Goal: Task Accomplishment & Management: Use online tool/utility

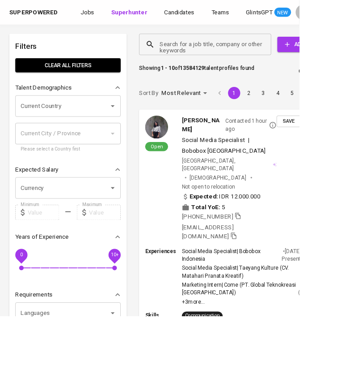
click at [212, 53] on input "Search for a job title, company or other keywords" at bounding box center [242, 51] width 115 height 17
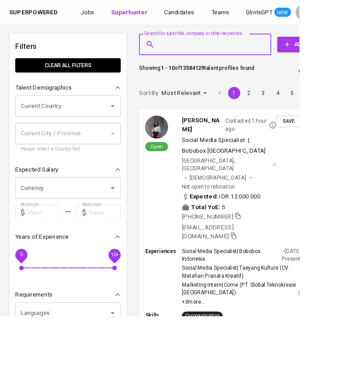
paste input "[EMAIL_ADDRESS][DOMAIN_NAME]"
type input "[EMAIL_ADDRESS][DOMAIN_NAME]"
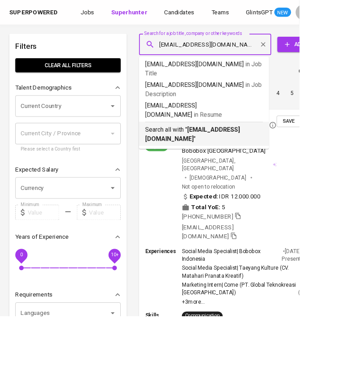
click at [231, 147] on b "[EMAIL_ADDRESS][DOMAIN_NAME]" at bounding box center [225, 156] width 111 height 19
click at [231, 117] on div "Sort By Most Relevant MOST_RELEVANT 1 2 3 4 5 … 1000" at bounding box center [285, 108] width 255 height 27
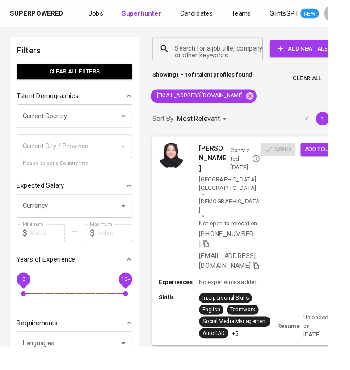
click at [334, 160] on span "Add to job" at bounding box center [342, 159] width 33 height 10
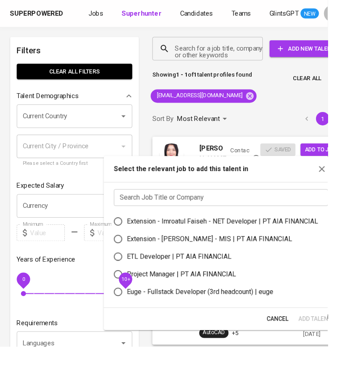
click at [245, 203] on input "text" at bounding box center [236, 211] width 229 height 18
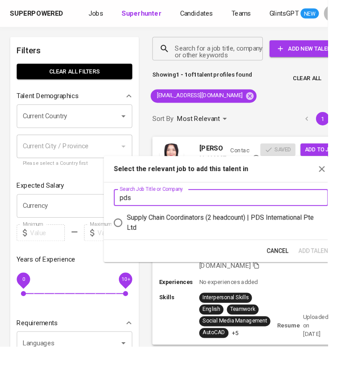
type input "pds"
click at [273, 235] on div "Supply Chain Coordinators (2 headcount) | PDS International Pte Ltd" at bounding box center [240, 237] width 208 height 21
click at [136, 235] on input "Supply Chain Coordinators (2 headcount) | PDS International Pte Ltd" at bounding box center [126, 237] width 19 height 19
radio input "true"
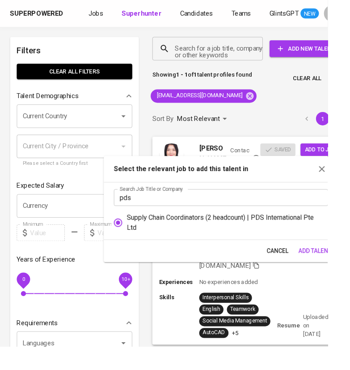
click at [329, 267] on span "Add Talent" at bounding box center [336, 267] width 35 height 11
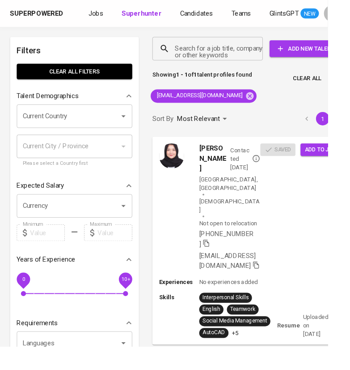
click at [262, 102] on icon at bounding box center [267, 103] width 10 height 10
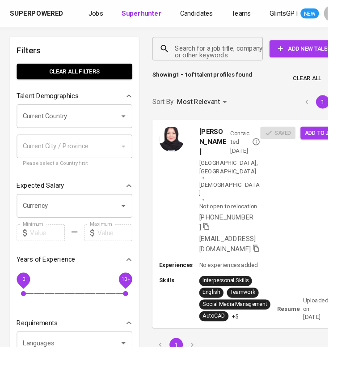
click at [247, 67] on div "Search for a job title, company or other keywords Search for a job title, compa…" at bounding box center [265, 51] width 218 height 39
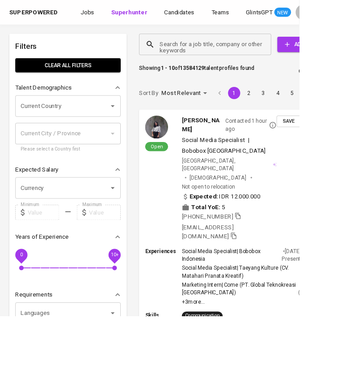
click at [236, 60] on input "Search for a job title, company or other keywords" at bounding box center [242, 51] width 115 height 17
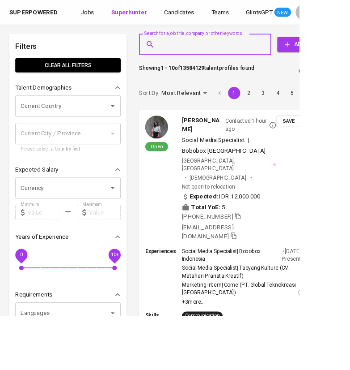
paste input "[EMAIL_ADDRESS][DOMAIN_NAME]"
type input "[EMAIL_ADDRESS][DOMAIN_NAME]"
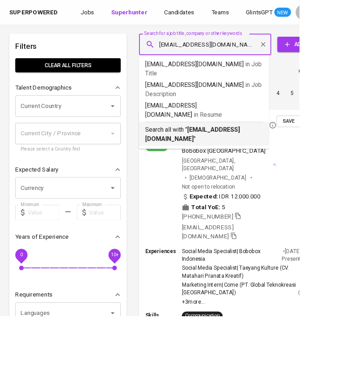
click at [235, 146] on p "Search all with " [EMAIL_ADDRESS][DOMAIN_NAME] "" at bounding box center [239, 156] width 138 height 21
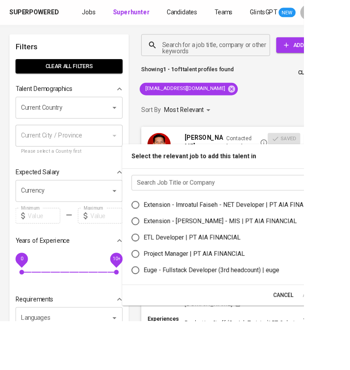
click at [217, 214] on input "text" at bounding box center [266, 210] width 229 height 18
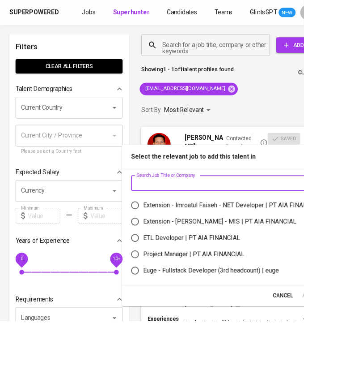
click at [209, 205] on input "text" at bounding box center [265, 211] width 229 height 18
click at [197, 209] on input "text" at bounding box center [265, 211] width 229 height 18
click at [178, 211] on input "text" at bounding box center [265, 211] width 229 height 18
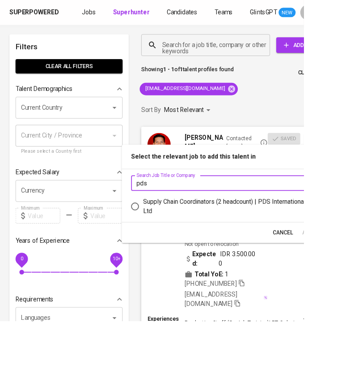
type input "pds"
click at [192, 229] on div "Supply Chain Coordinators (2 headcount) | PDS International Pte Ltd" at bounding box center [269, 237] width 208 height 21
click at [165, 229] on input "Supply Chain Coordinators (2 headcount) | PDS International Pte Ltd" at bounding box center [155, 237] width 19 height 19
radio input "true"
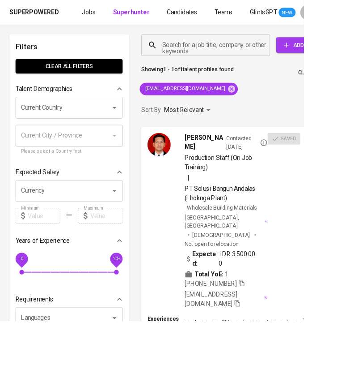
click at [263, 105] on icon at bounding box center [267, 102] width 8 height 8
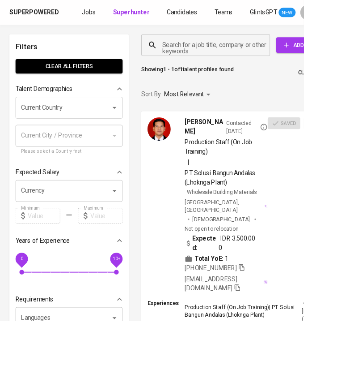
click at [225, 51] on input "Search for a job title, company or other keywords" at bounding box center [239, 51] width 109 height 17
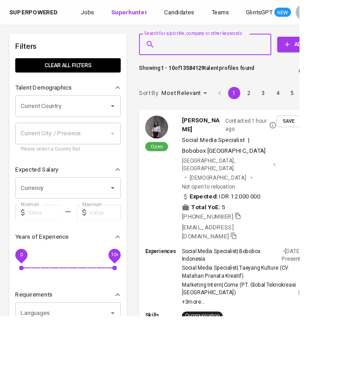
paste input "[EMAIL_ADDRESS][DOMAIN_NAME]"
type input "[EMAIL_ADDRESS][DOMAIN_NAME]"
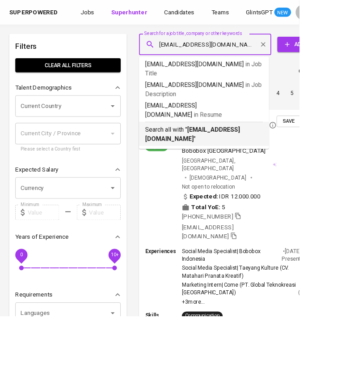
click at [241, 147] on b "[EMAIL_ADDRESS][DOMAIN_NAME]" at bounding box center [225, 156] width 111 height 19
click at [241, 117] on div "Most Relevant" at bounding box center [217, 109] width 56 height 17
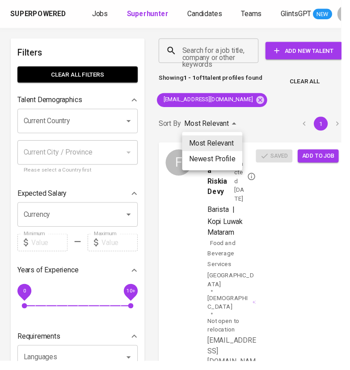
click at [314, 222] on div at bounding box center [175, 185] width 350 height 370
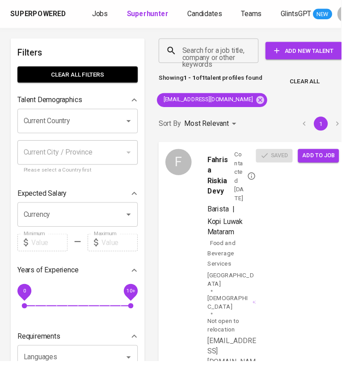
click at [328, 156] on span "Add to job" at bounding box center [326, 159] width 33 height 10
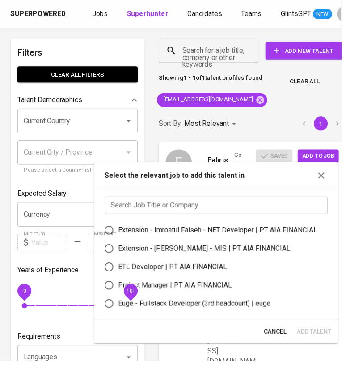
click at [204, 200] on div "Search Job Title or Company Search Job Title or Company Extension - Imroatul Fa…" at bounding box center [222, 261] width 251 height 134
click at [205, 205] on input "text" at bounding box center [221, 210] width 229 height 18
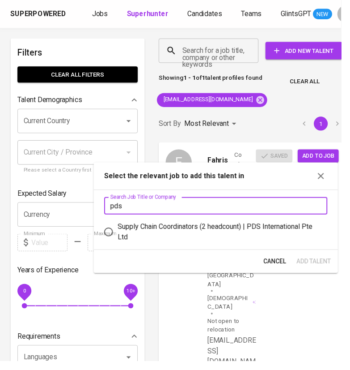
type input "pds"
click at [159, 235] on div "Supply Chain Coordinators (2 headcount) | PDS International Pte Ltd" at bounding box center [225, 237] width 208 height 21
click at [121, 235] on input "Supply Chain Coordinators (2 headcount) | PDS International Pte Ltd" at bounding box center [111, 237] width 19 height 19
radio input "true"
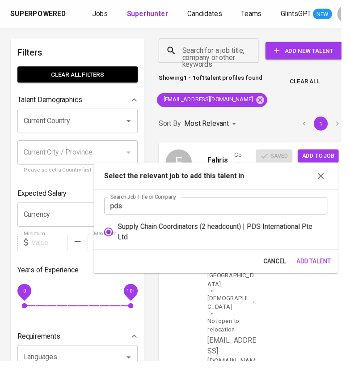
click at [318, 264] on span "Add Talent" at bounding box center [321, 267] width 35 height 11
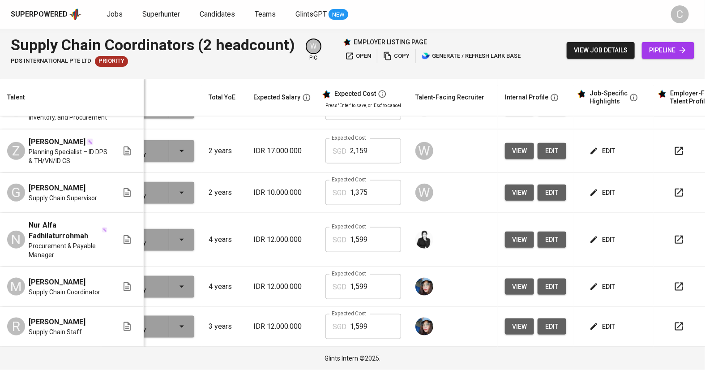
scroll to position [0, 61]
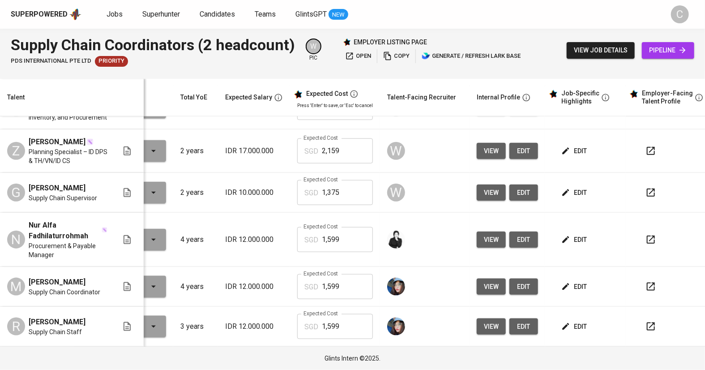
click at [566, 286] on span "edit" at bounding box center [575, 286] width 24 height 11
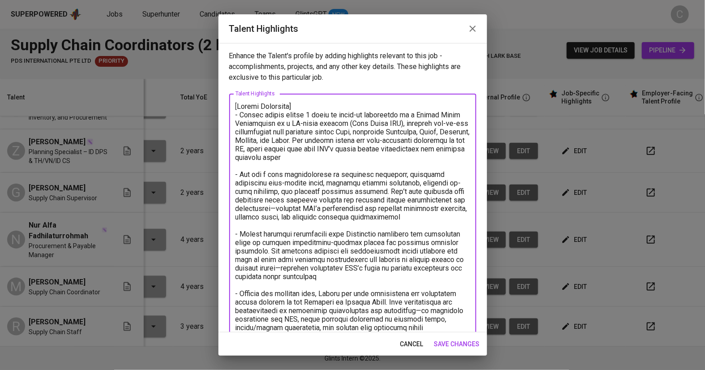
drag, startPoint x: 297, startPoint y: 120, endPoint x: 359, endPoint y: 130, distance: 62.5
click at [359, 130] on textarea at bounding box center [352, 306] width 235 height 408
click at [326, 235] on textarea at bounding box center [352, 306] width 235 height 408
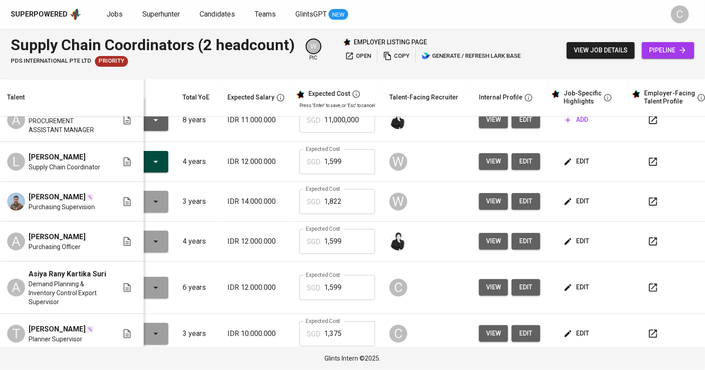
scroll to position [0, 67]
